Goal: Register for event/course

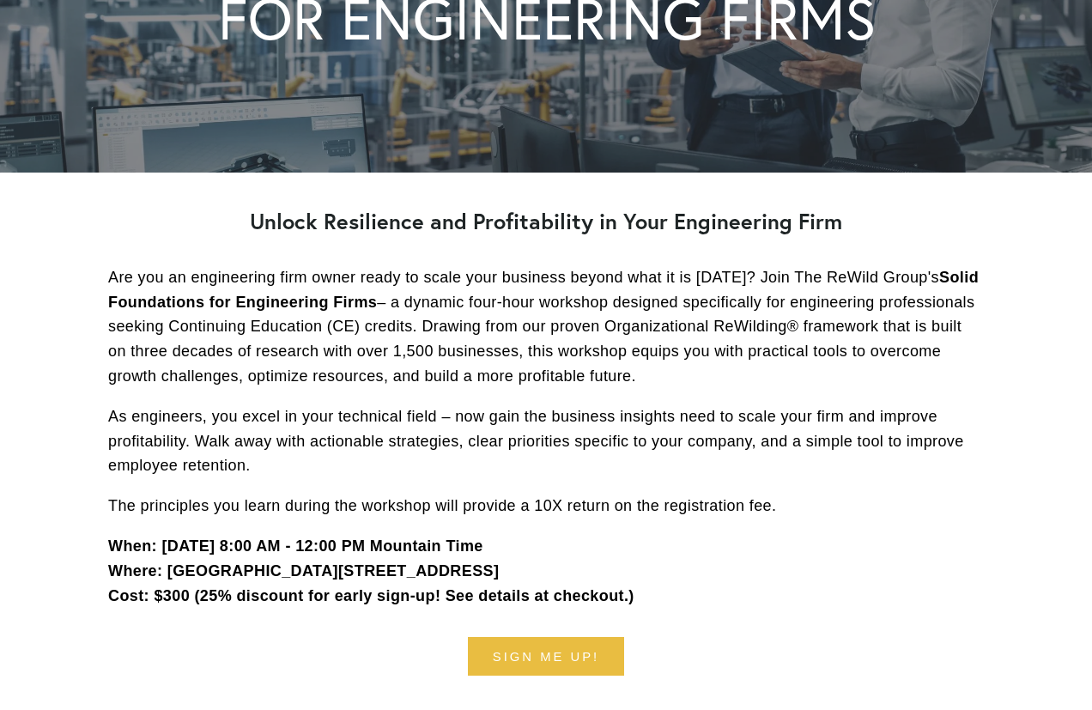
scroll to position [429, 0]
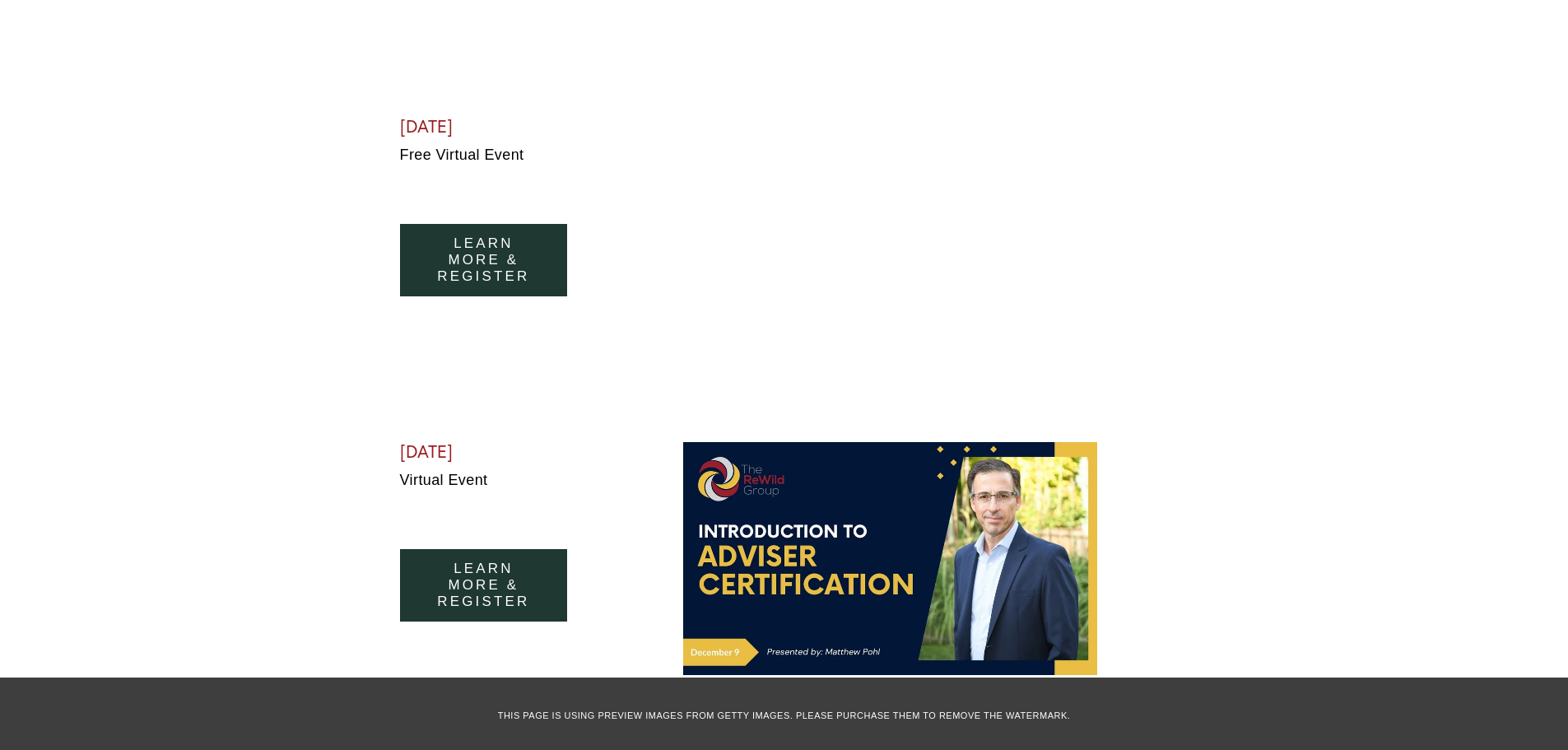
scroll to position [1729, 0]
